Goal: Task Accomplishment & Management: Manage account settings

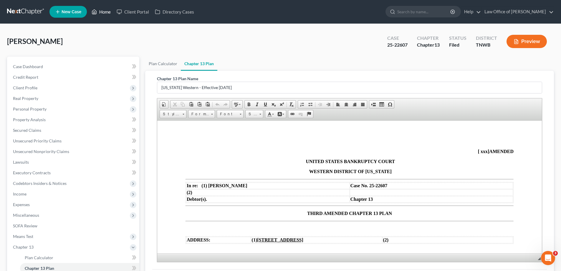
click at [106, 11] on link "Home" at bounding box center [101, 11] width 25 height 11
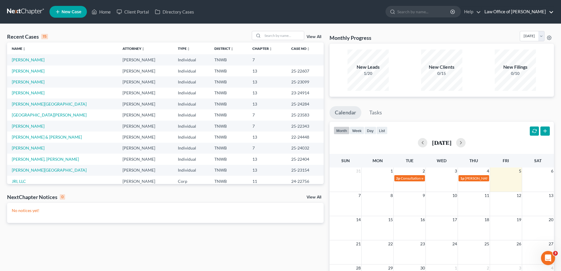
click at [550, 10] on link "Law Office of [PERSON_NAME]" at bounding box center [518, 11] width 72 height 11
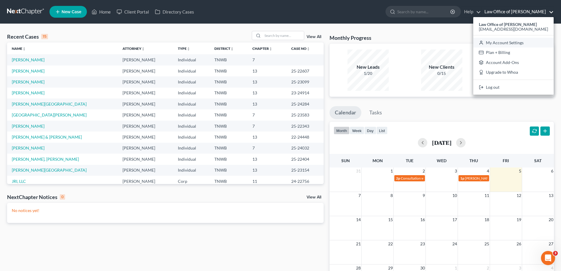
click at [515, 44] on link "My Account Settings" at bounding box center [513, 43] width 80 height 10
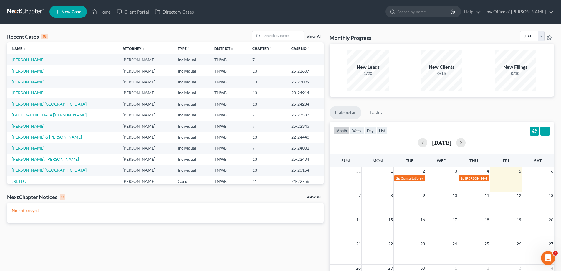
select select "23"
select select "44"
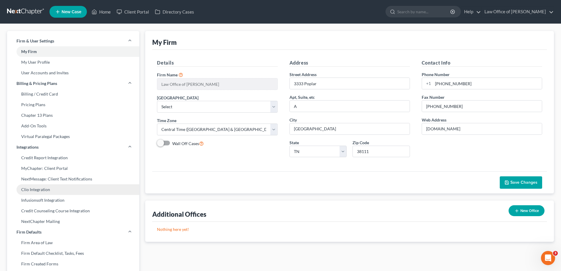
click at [34, 189] on link "Clio Integration" at bounding box center [73, 189] width 132 height 11
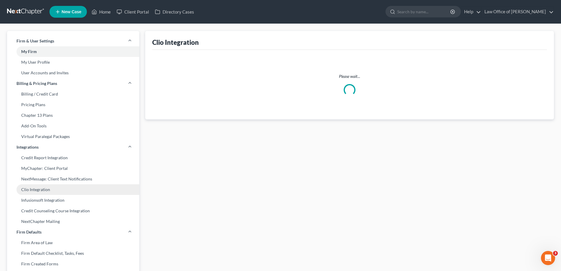
select select "0"
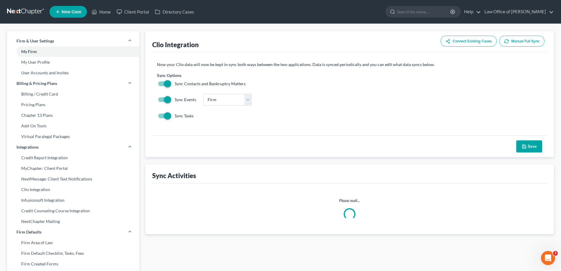
click at [477, 42] on button "Connect Existing Cases" at bounding box center [469, 41] width 56 height 11
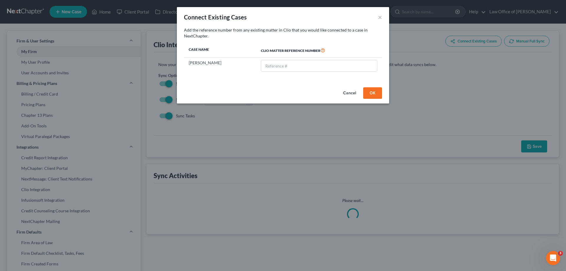
click at [374, 91] on button "OK" at bounding box center [372, 93] width 19 height 12
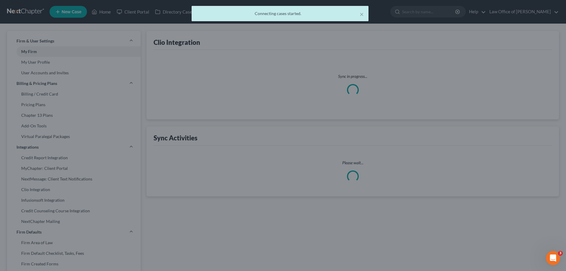
select select "0"
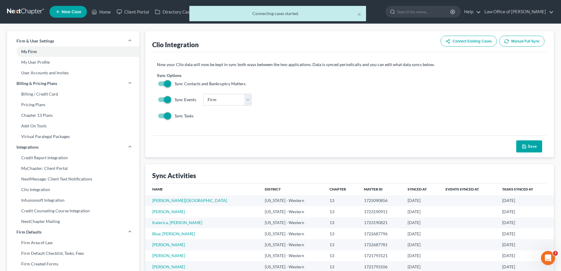
click at [527, 41] on button "Manual Full Sync" at bounding box center [521, 41] width 45 height 11
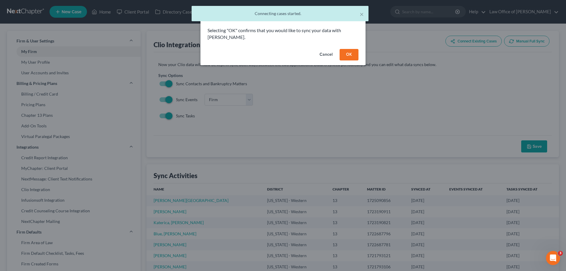
click at [352, 49] on button "OK" at bounding box center [348, 55] width 19 height 12
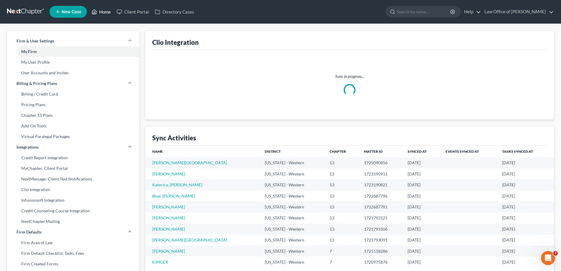
click at [106, 9] on link "Home" at bounding box center [101, 11] width 25 height 11
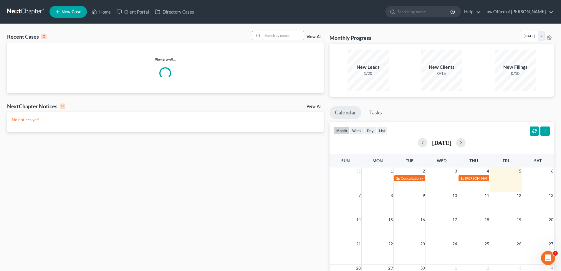
click at [280, 35] on input "search" at bounding box center [283, 35] width 41 height 9
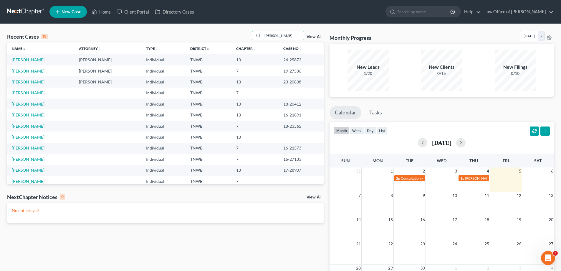
type input "[PERSON_NAME]"
click at [28, 62] on td "[PERSON_NAME]" at bounding box center [40, 59] width 67 height 11
click at [29, 60] on link "[PERSON_NAME]" at bounding box center [28, 59] width 33 height 5
select select "2"
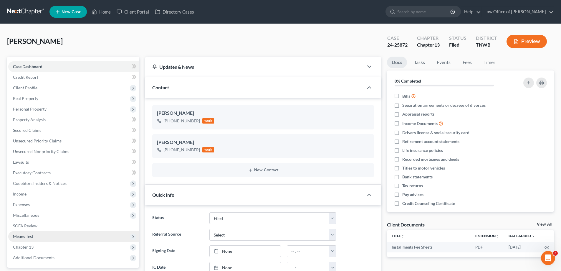
drag, startPoint x: 40, startPoint y: 249, endPoint x: 79, endPoint y: 237, distance: 41.1
click at [40, 249] on span "Chapter 13" at bounding box center [73, 247] width 131 height 11
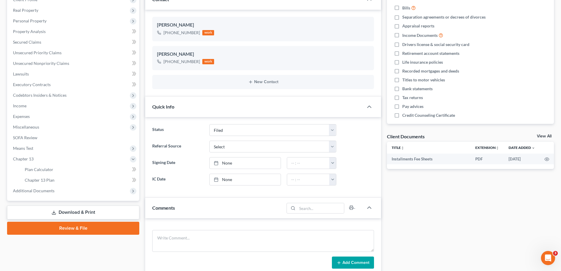
scroll to position [88, 0]
click at [40, 179] on span "Chapter 13 Plan" at bounding box center [40, 179] width 30 height 5
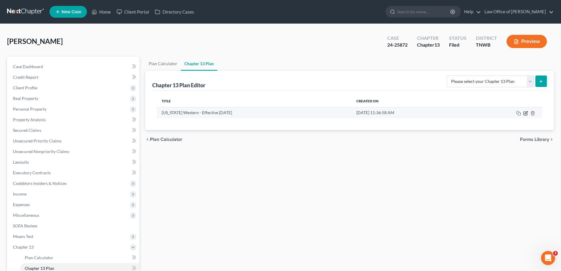
click at [526, 113] on icon "button" at bounding box center [525, 113] width 5 height 5
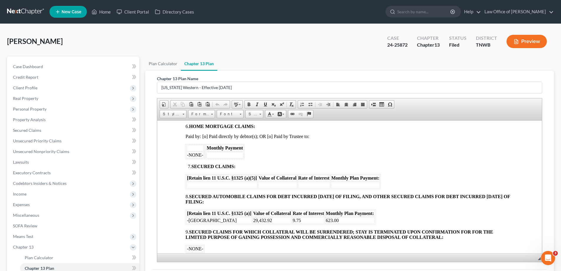
scroll to position [353, 0]
